Goal: Task Accomplishment & Management: Manage account settings

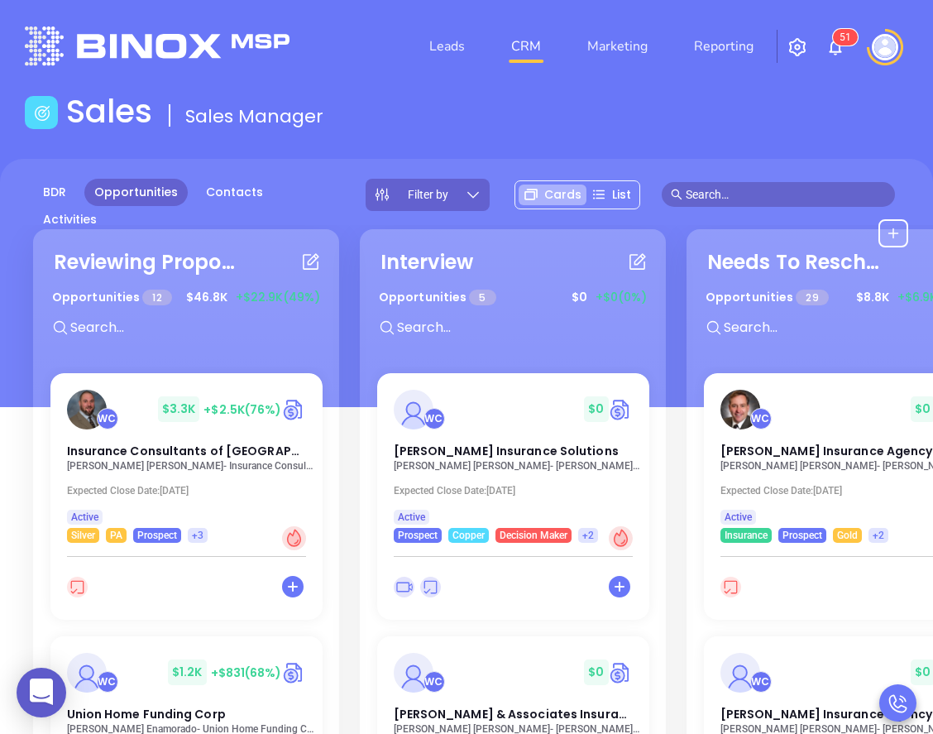
scroll to position [0, 47]
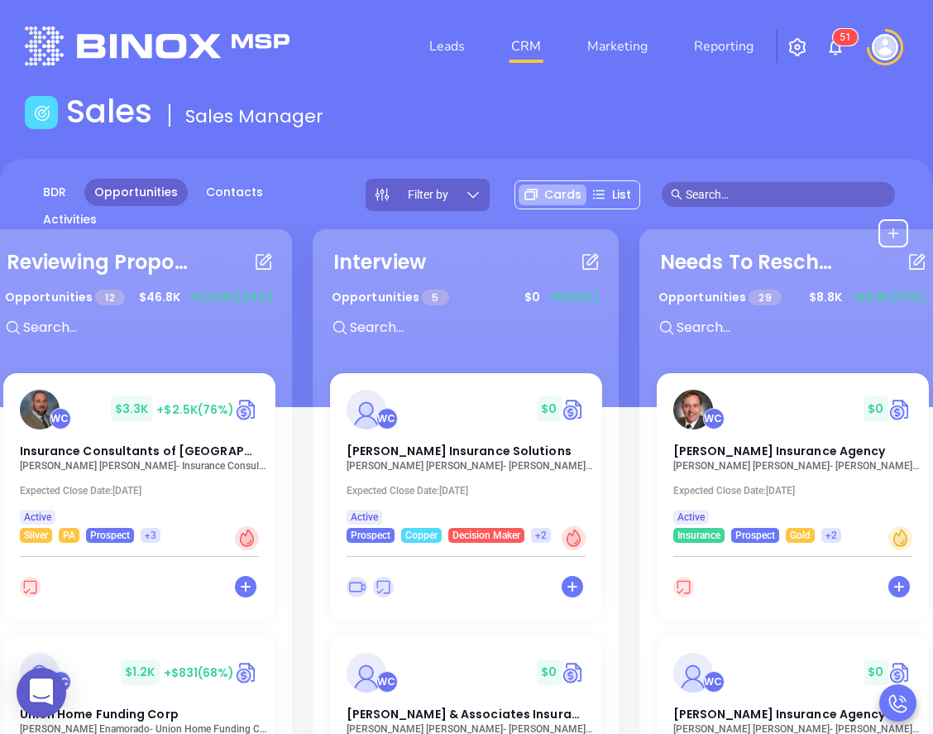
click at [887, 50] on img at bounding box center [885, 47] width 26 height 26
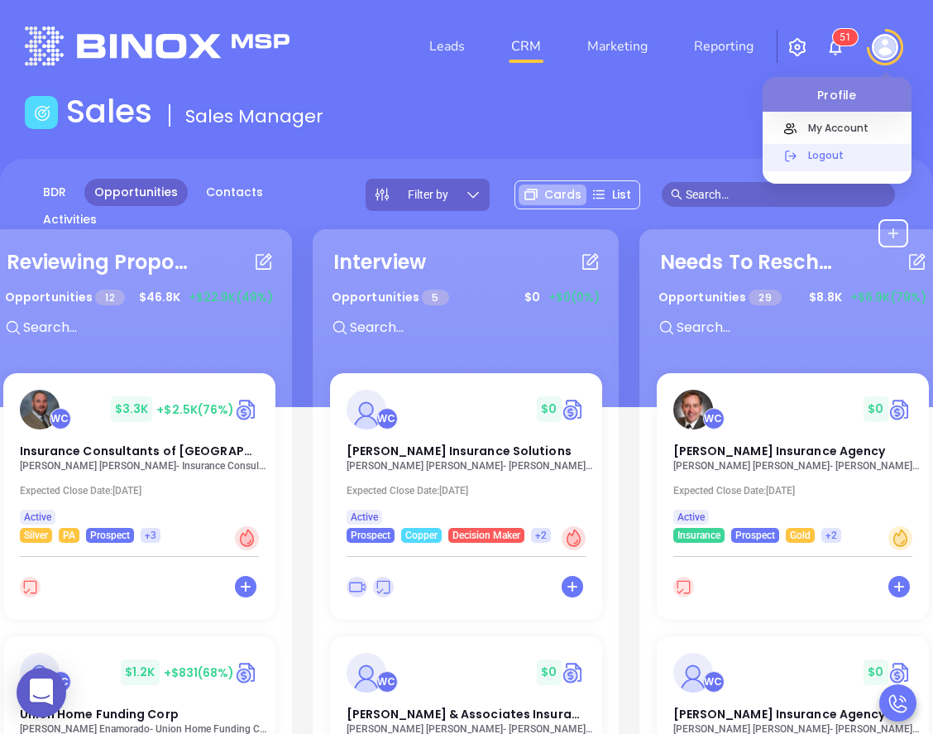
click at [834, 157] on p "Logout" at bounding box center [856, 154] width 112 height 17
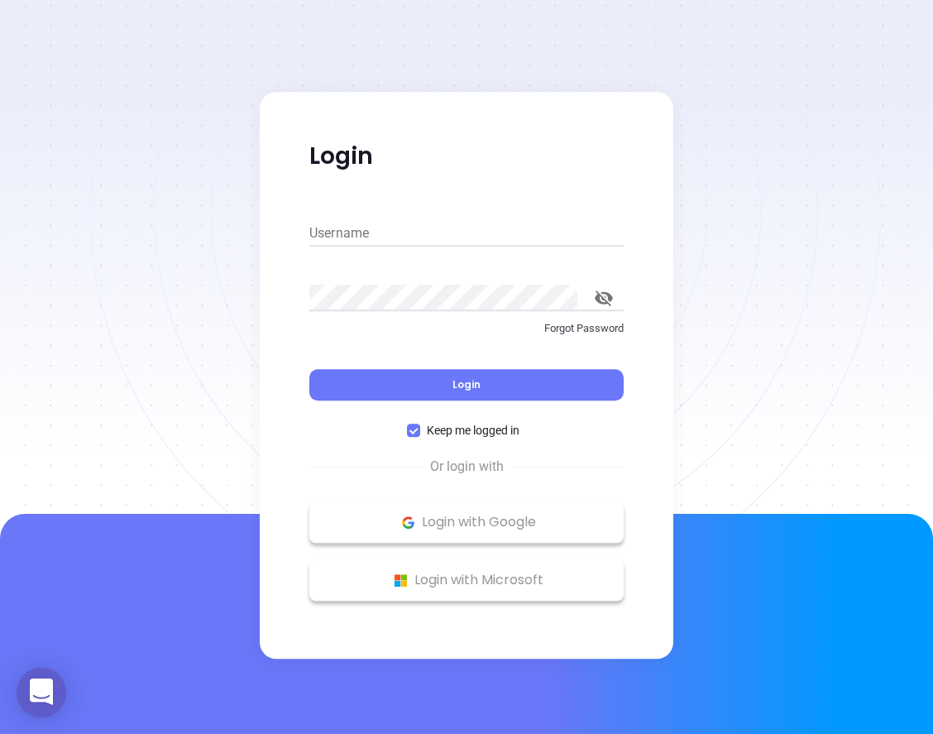
type input "[PERSON_NAME][EMAIL_ADDRESS][DOMAIN_NAME]"
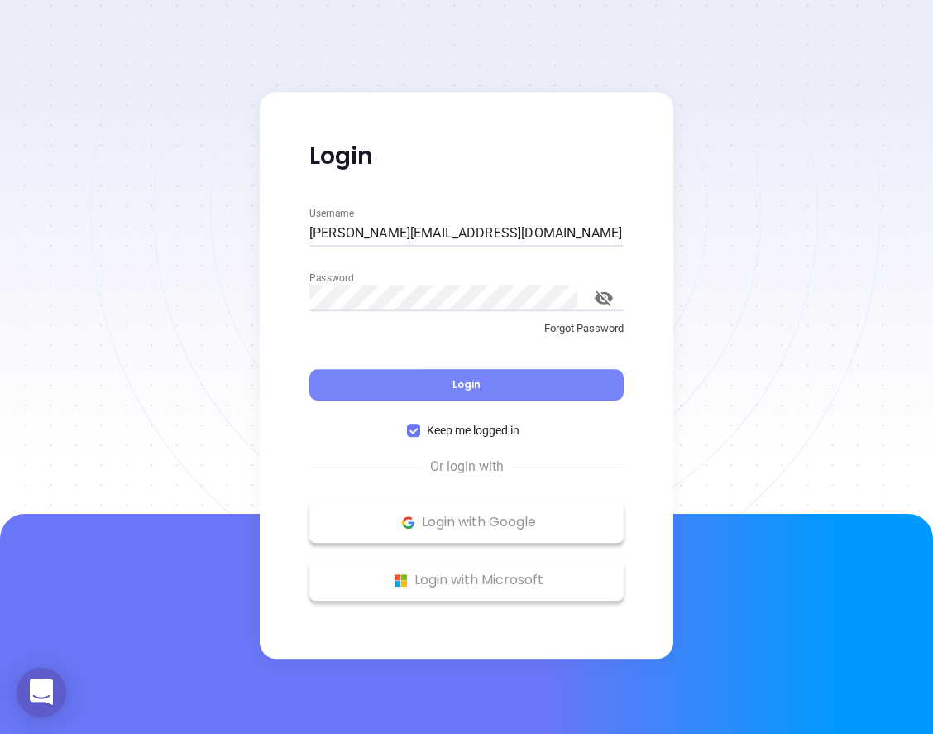
click at [453, 383] on span "Login" at bounding box center [466, 384] width 28 height 14
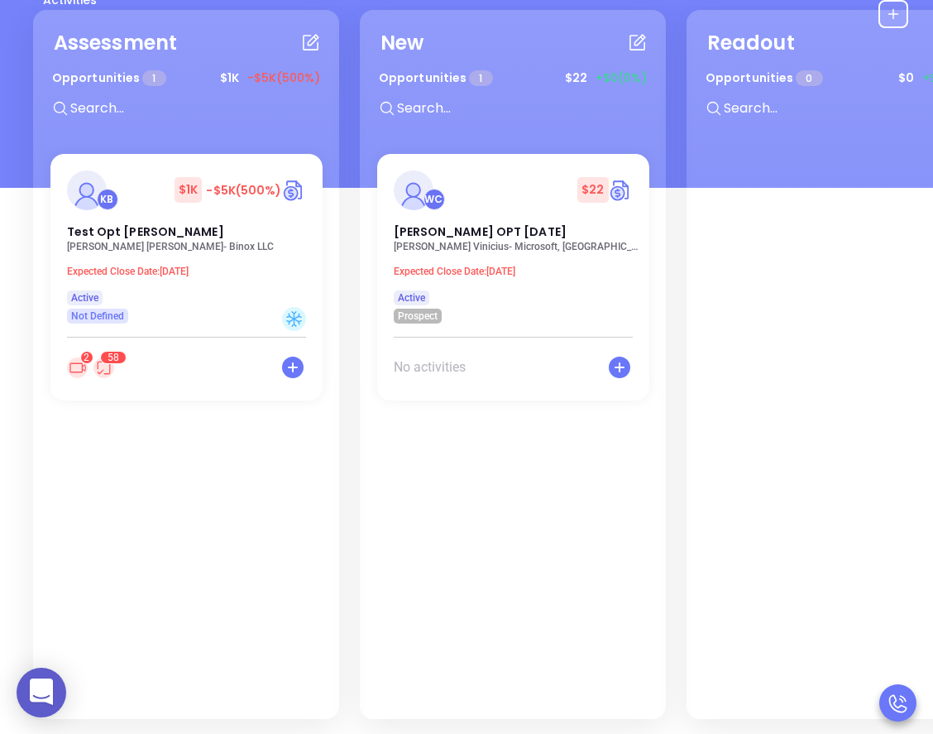
scroll to position [237, 0]
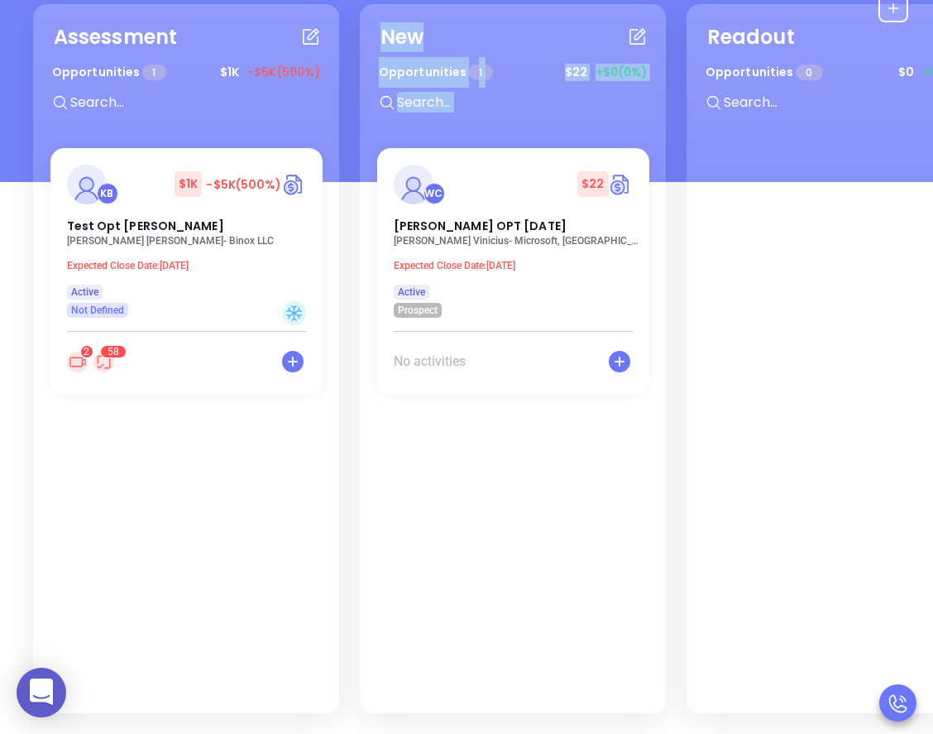
drag, startPoint x: 629, startPoint y: 655, endPoint x: 236, endPoint y: 680, distance: 393.6
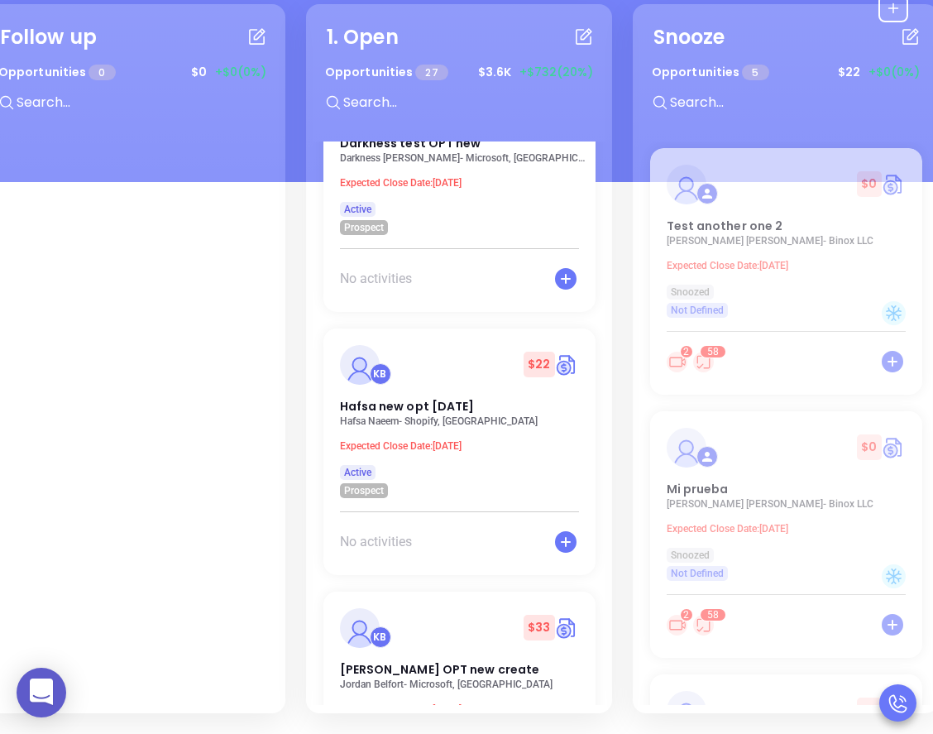
scroll to position [5694, 0]
